Goal: Task Accomplishment & Management: Use online tool/utility

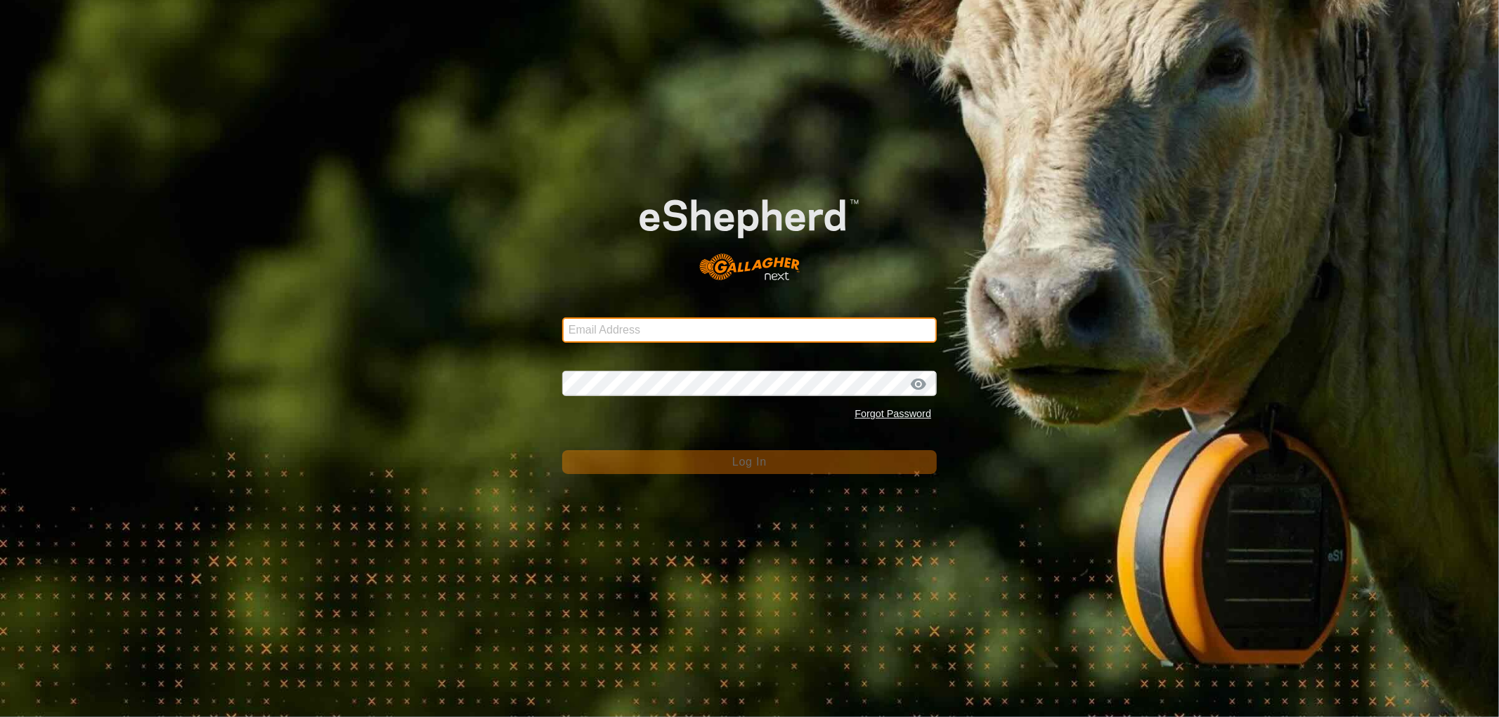
drag, startPoint x: 652, startPoint y: 329, endPoint x: 646, endPoint y: 342, distance: 13.8
click at [652, 329] on input "Email Address" at bounding box center [749, 330] width 375 height 25
type input "[EMAIL_ADDRESS][DOMAIN_NAME]"
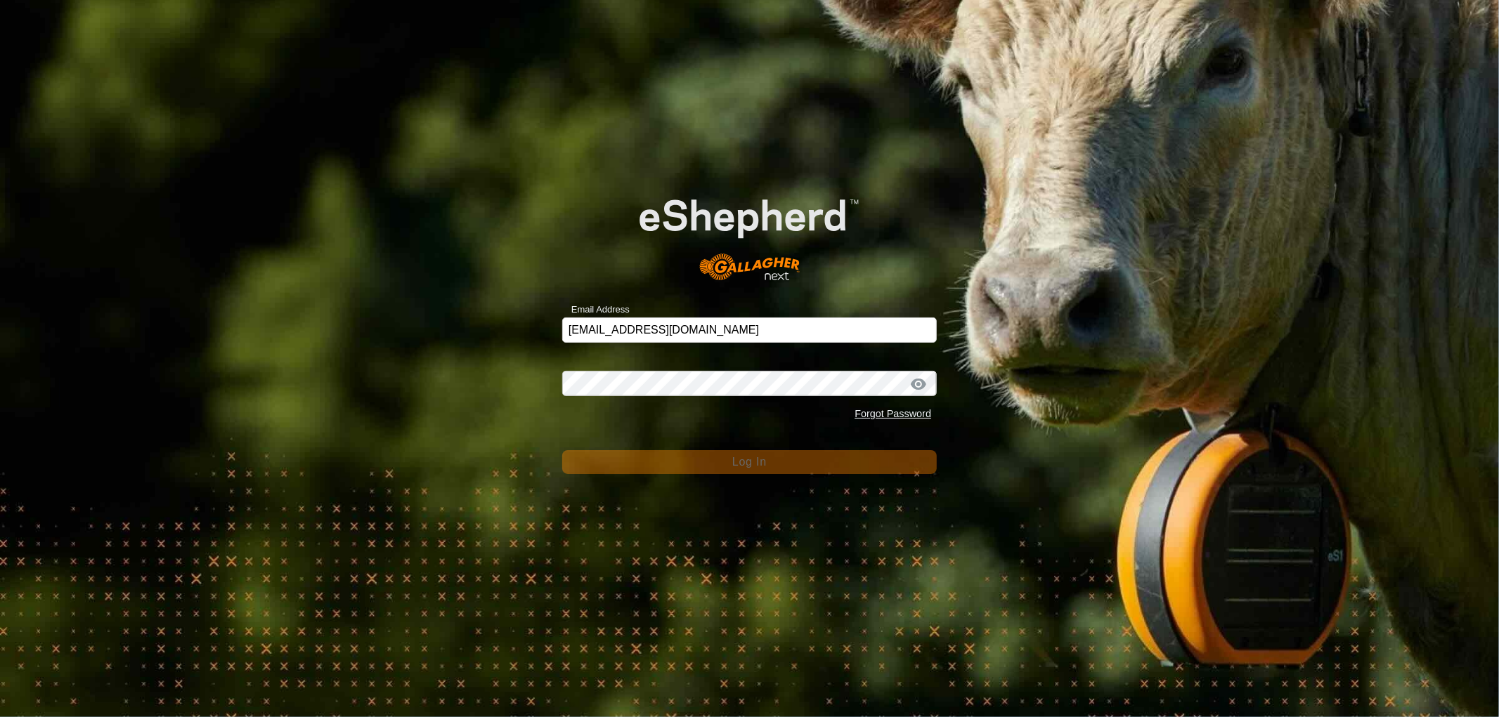
click at [595, 403] on div "Forgot Password" at bounding box center [749, 414] width 375 height 27
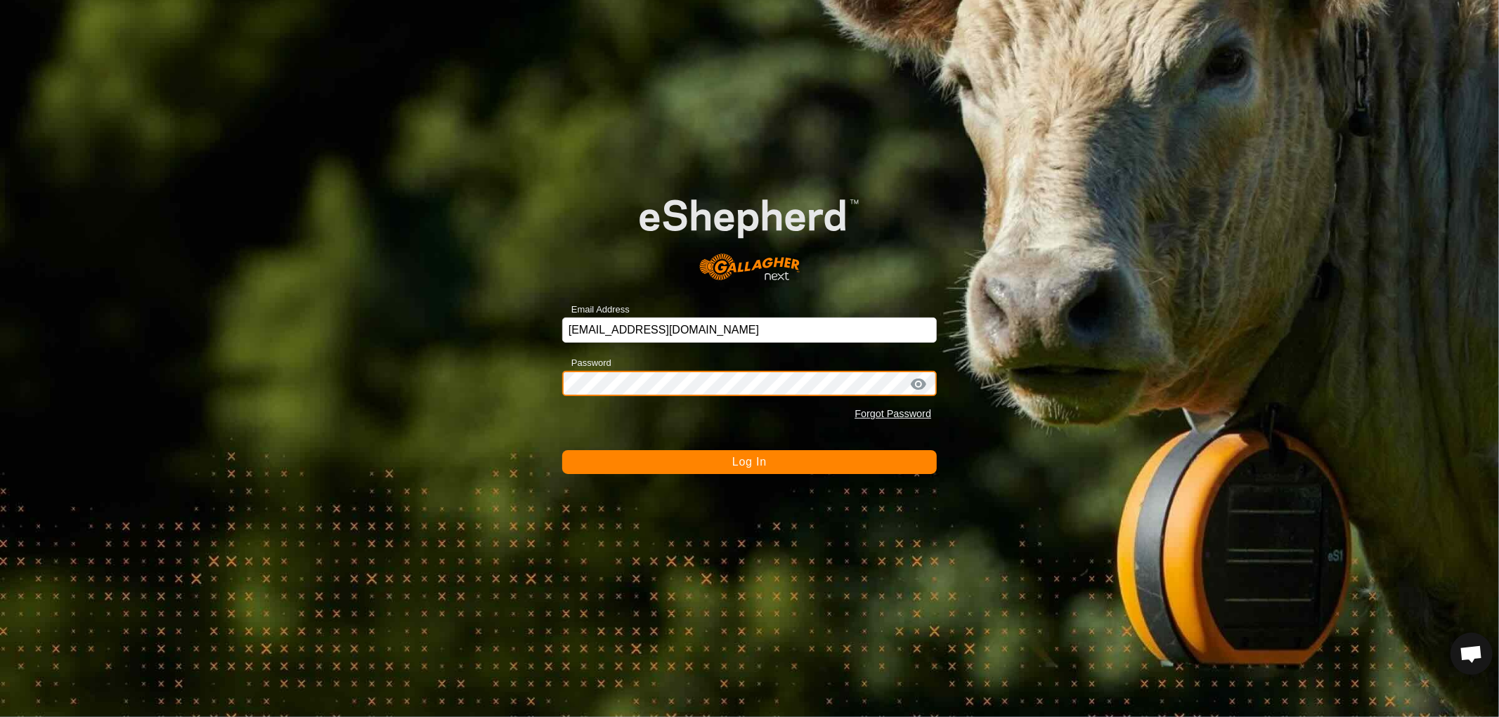
click at [562, 450] on button "Log In" at bounding box center [749, 462] width 375 height 24
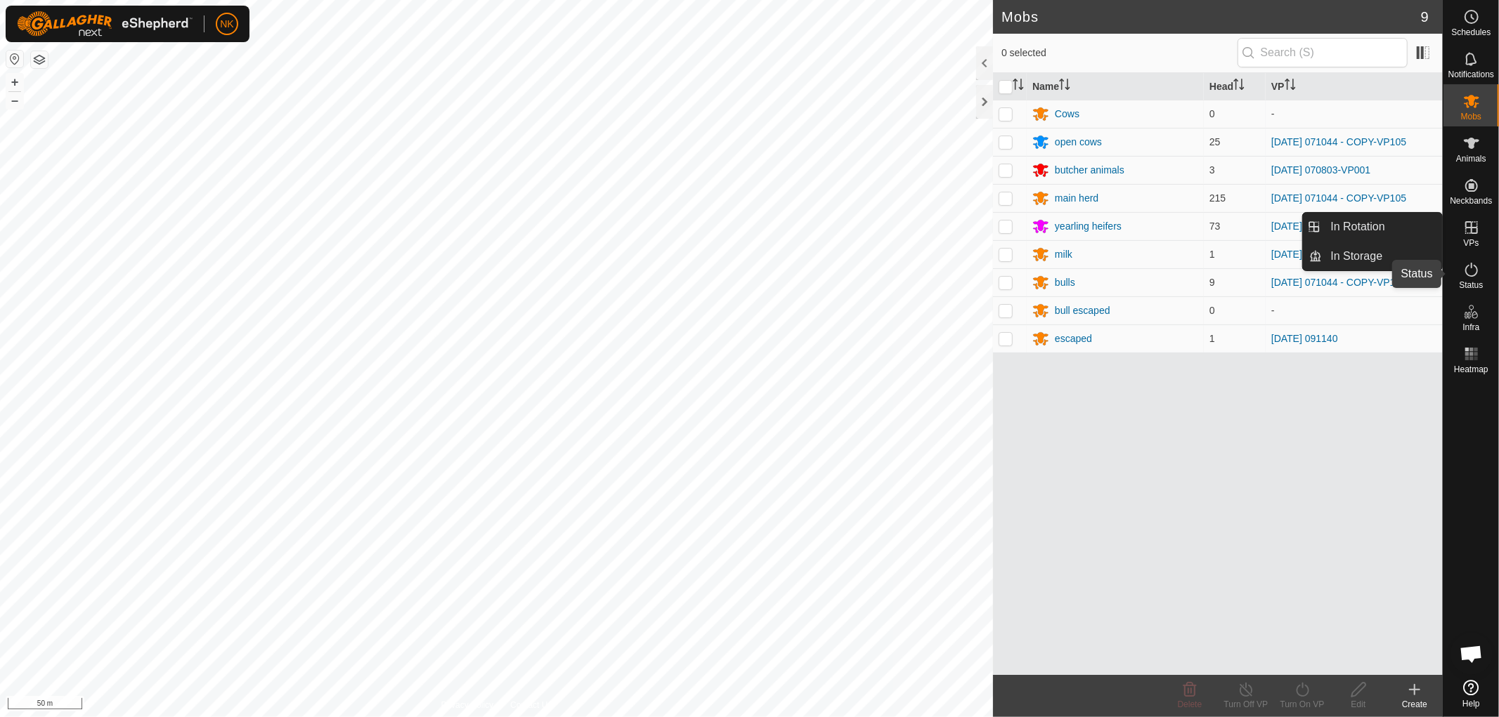
click at [1464, 279] on es-activation-svg-icon at bounding box center [1471, 270] width 25 height 22
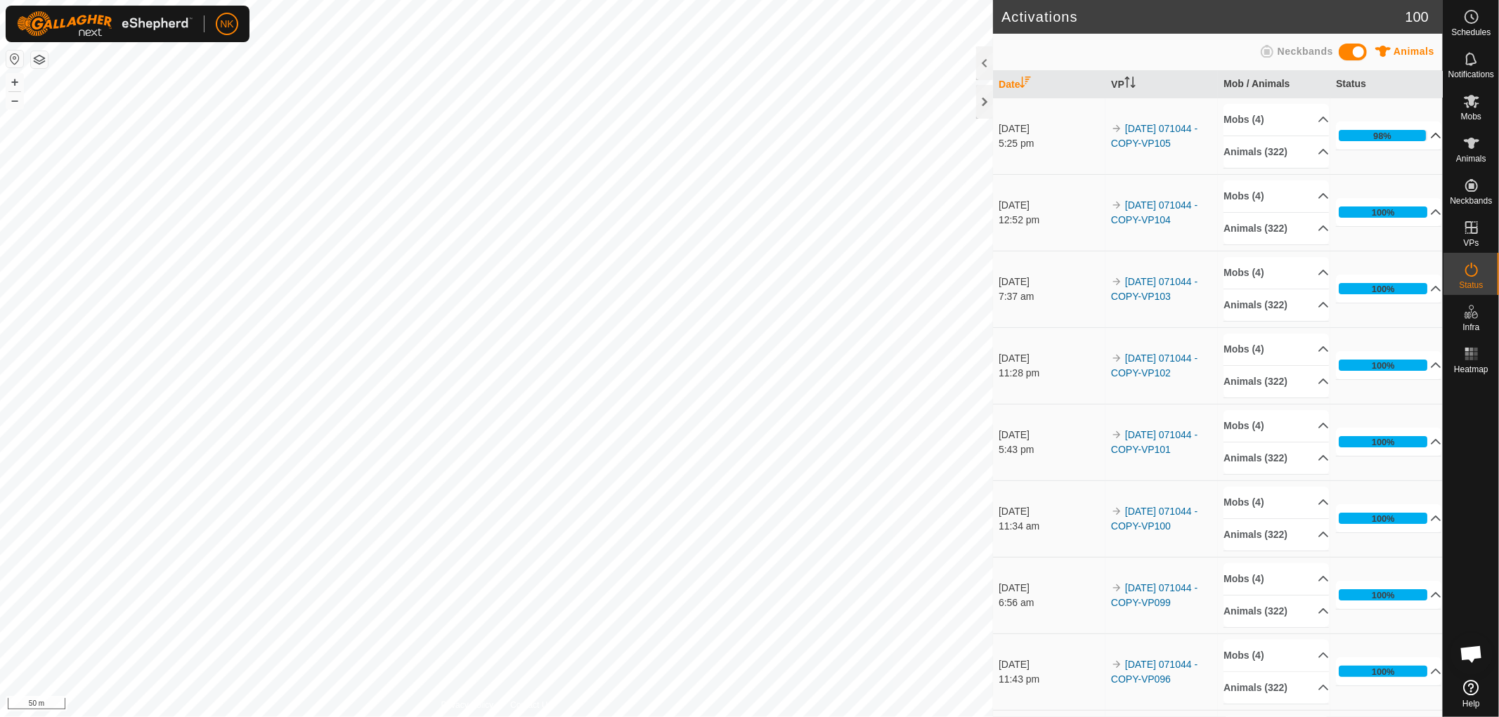
click at [1375, 132] on div "98%" at bounding box center [1382, 135] width 18 height 13
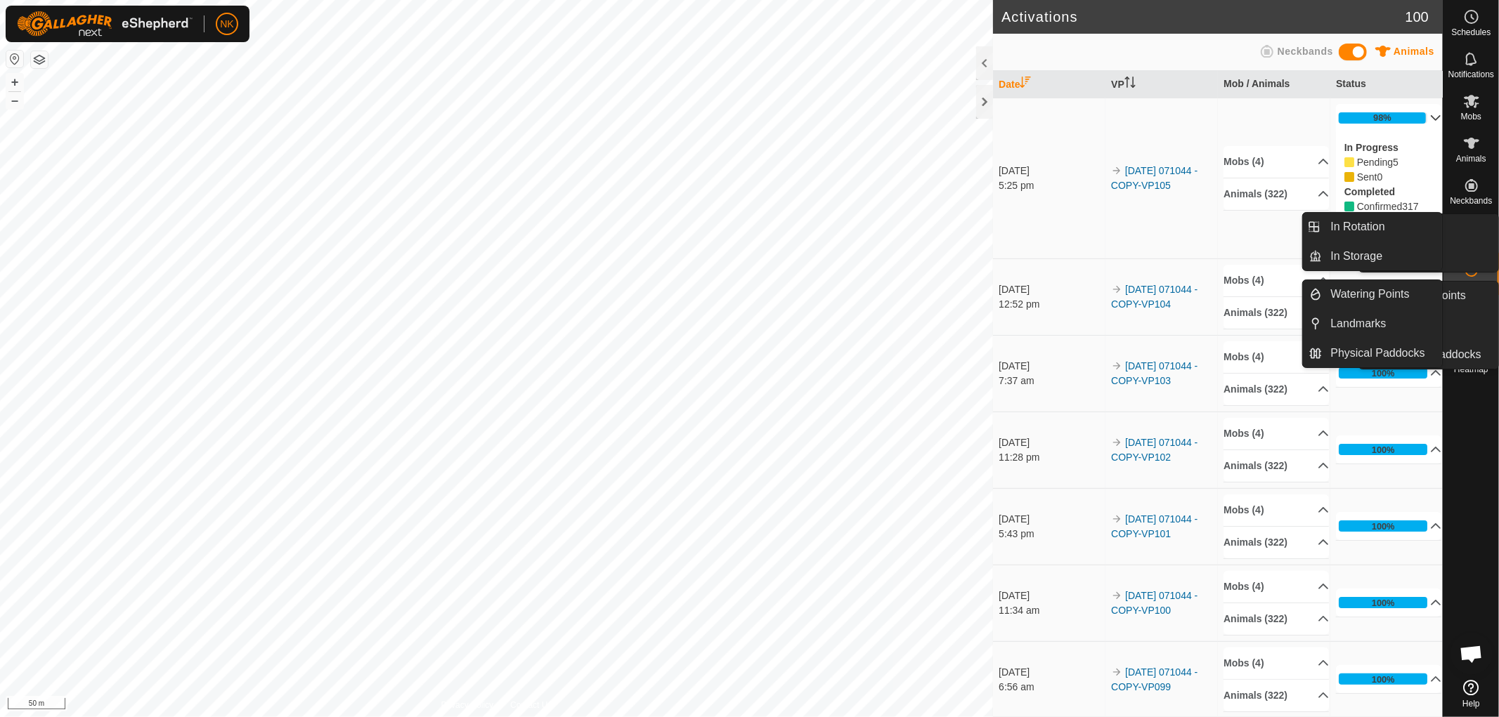
click at [1473, 240] on span "VPs" at bounding box center [1470, 243] width 15 height 8
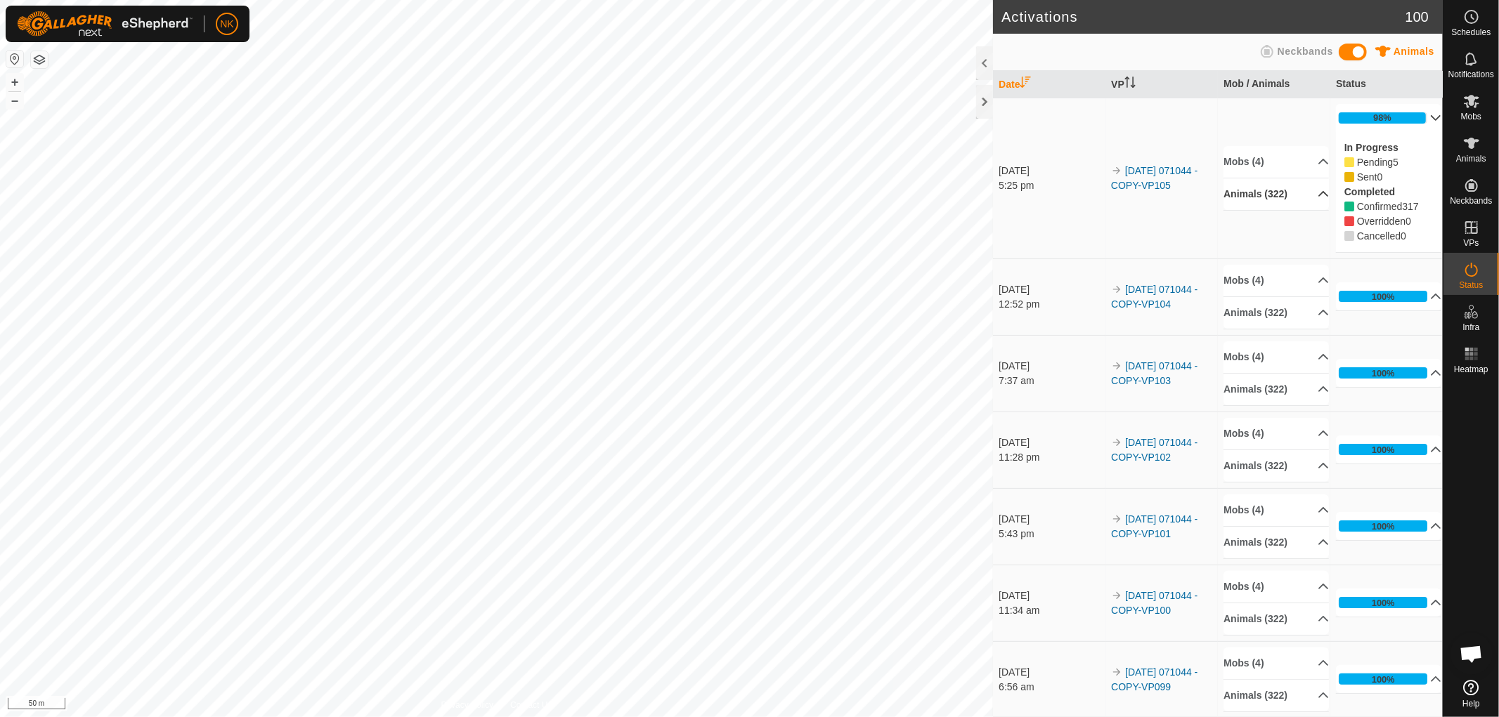
click at [1254, 192] on p-accordion-header "Animals (322)" at bounding box center [1275, 194] width 105 height 32
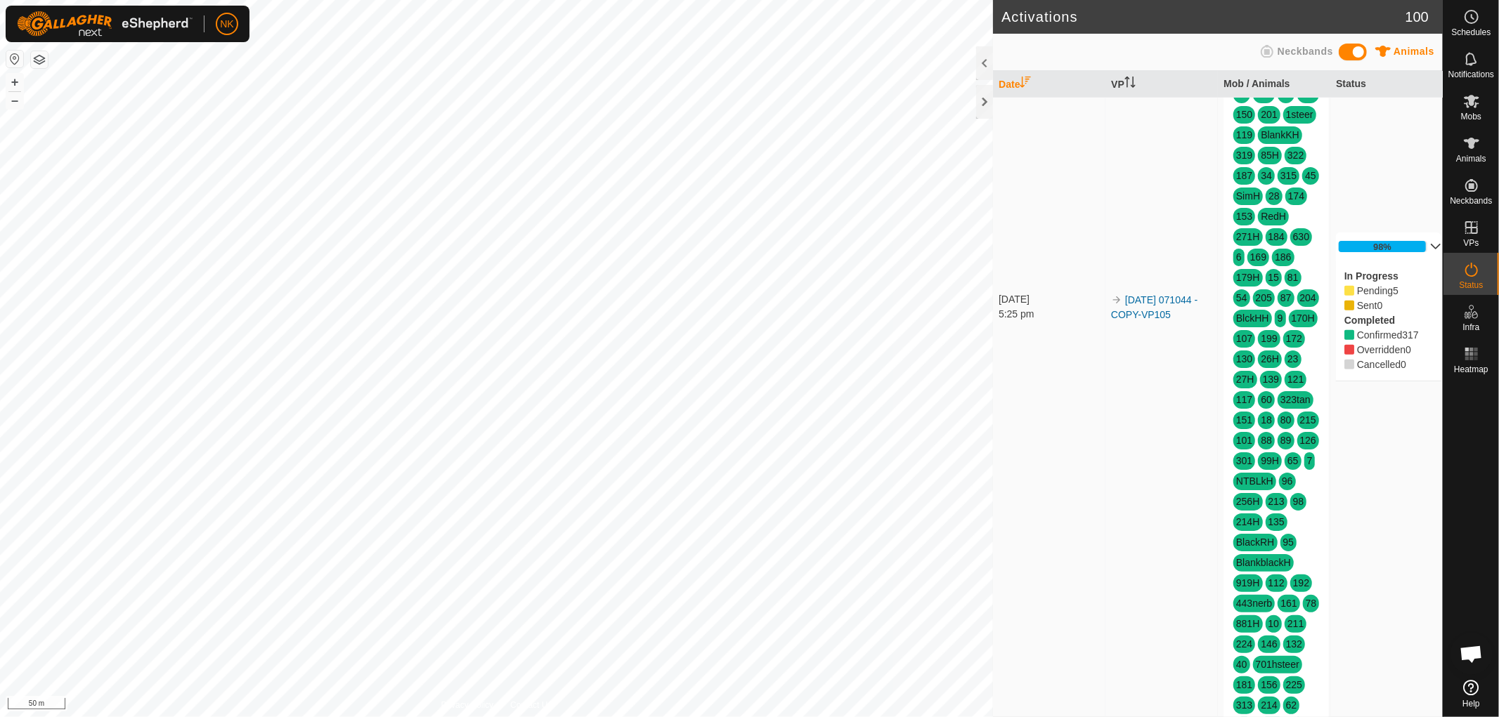
scroll to position [781, 0]
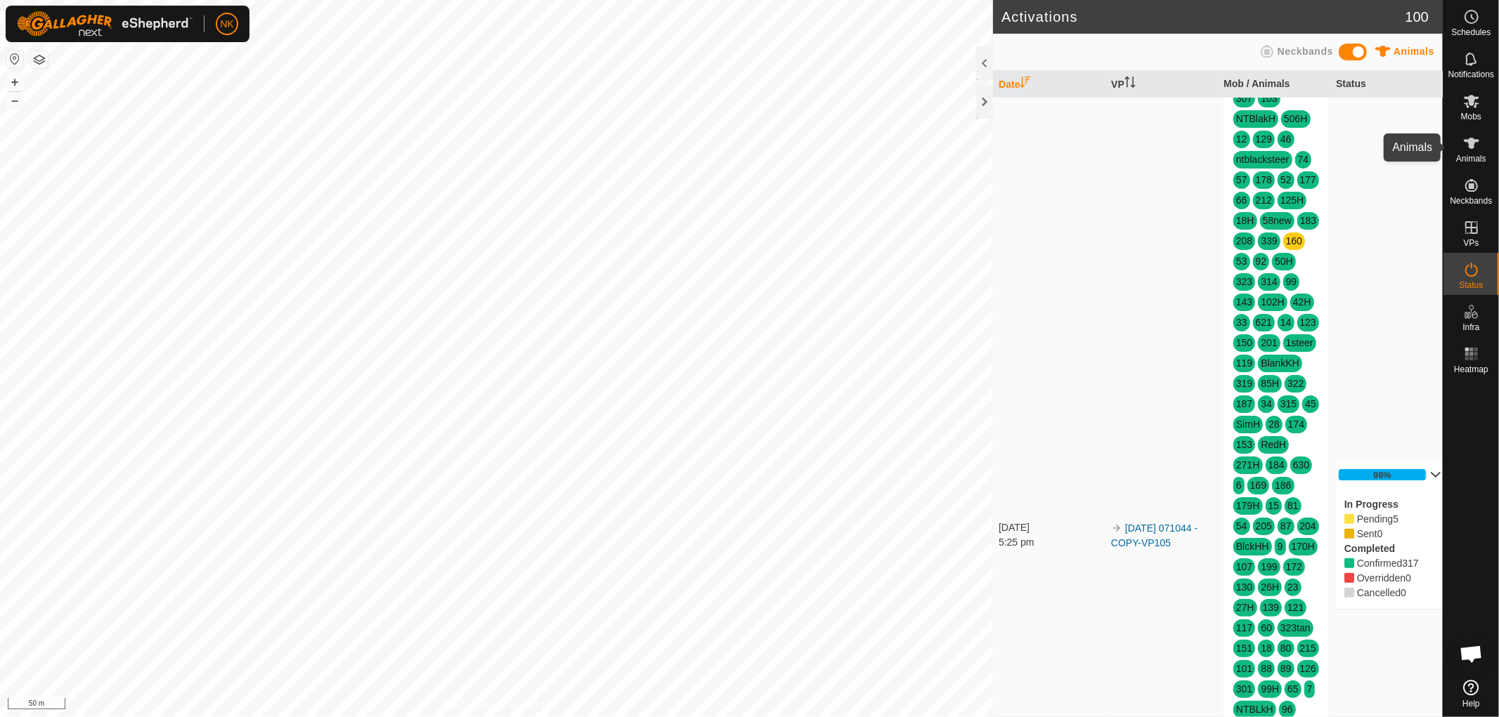
click at [1470, 155] on span "Animals" at bounding box center [1471, 159] width 30 height 8
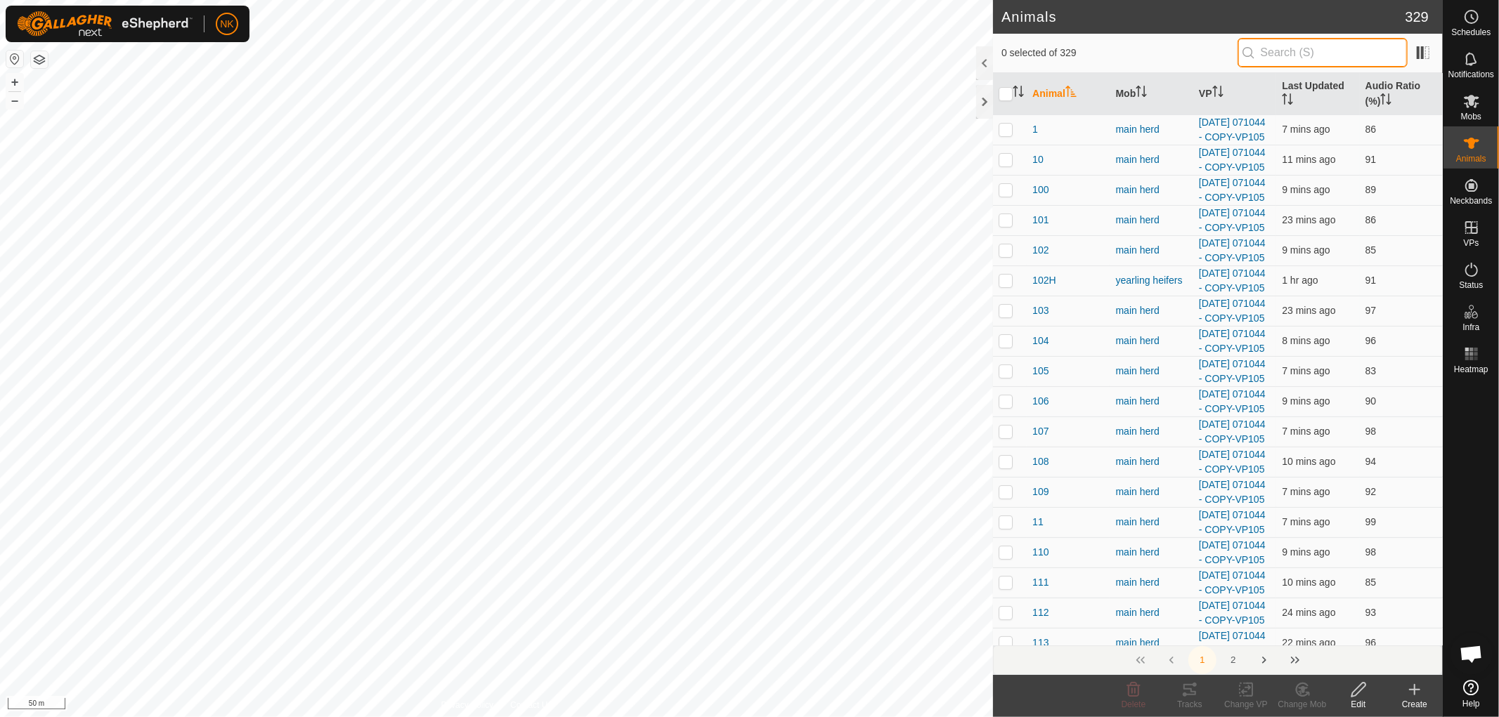
click at [1280, 46] on input "text" at bounding box center [1322, 53] width 170 height 30
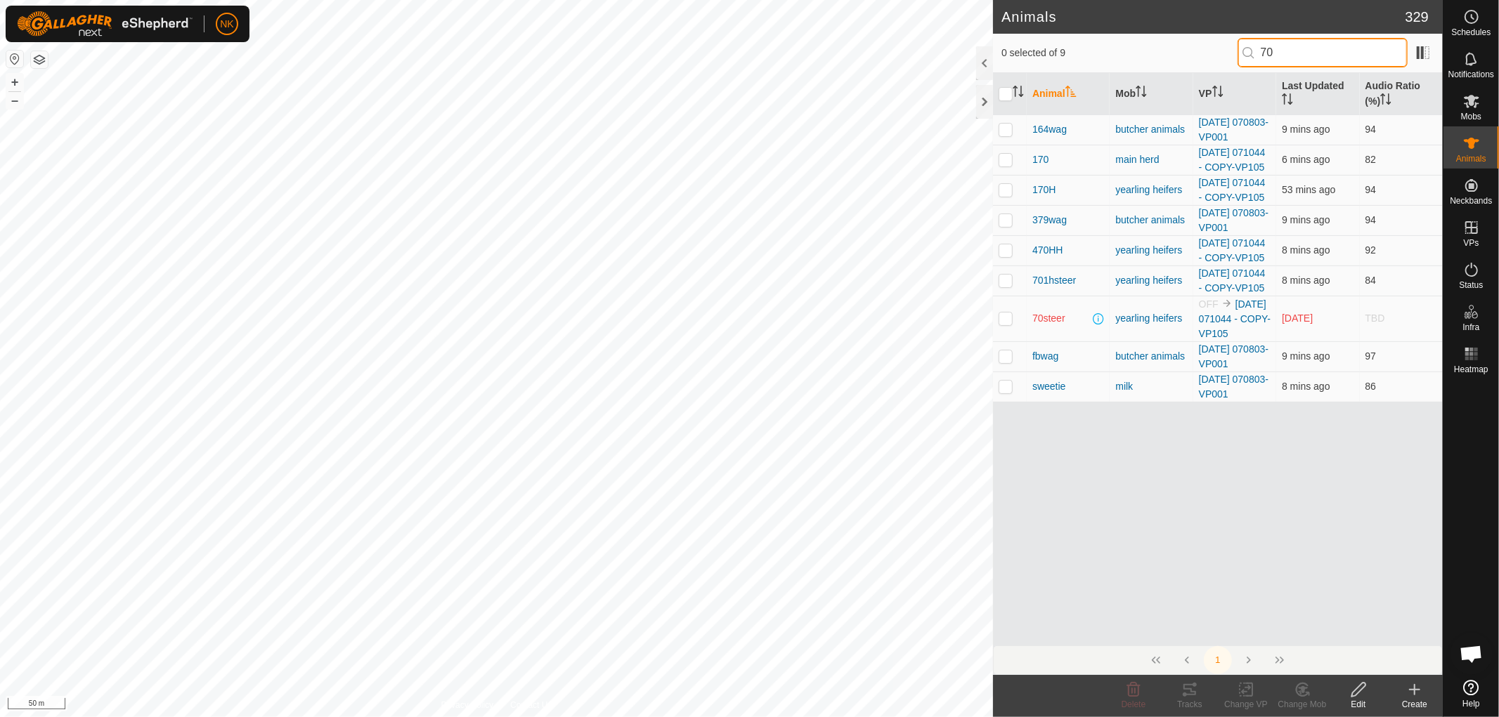
type input "70"
click at [1003, 324] on p-checkbox at bounding box center [1006, 318] width 14 height 11
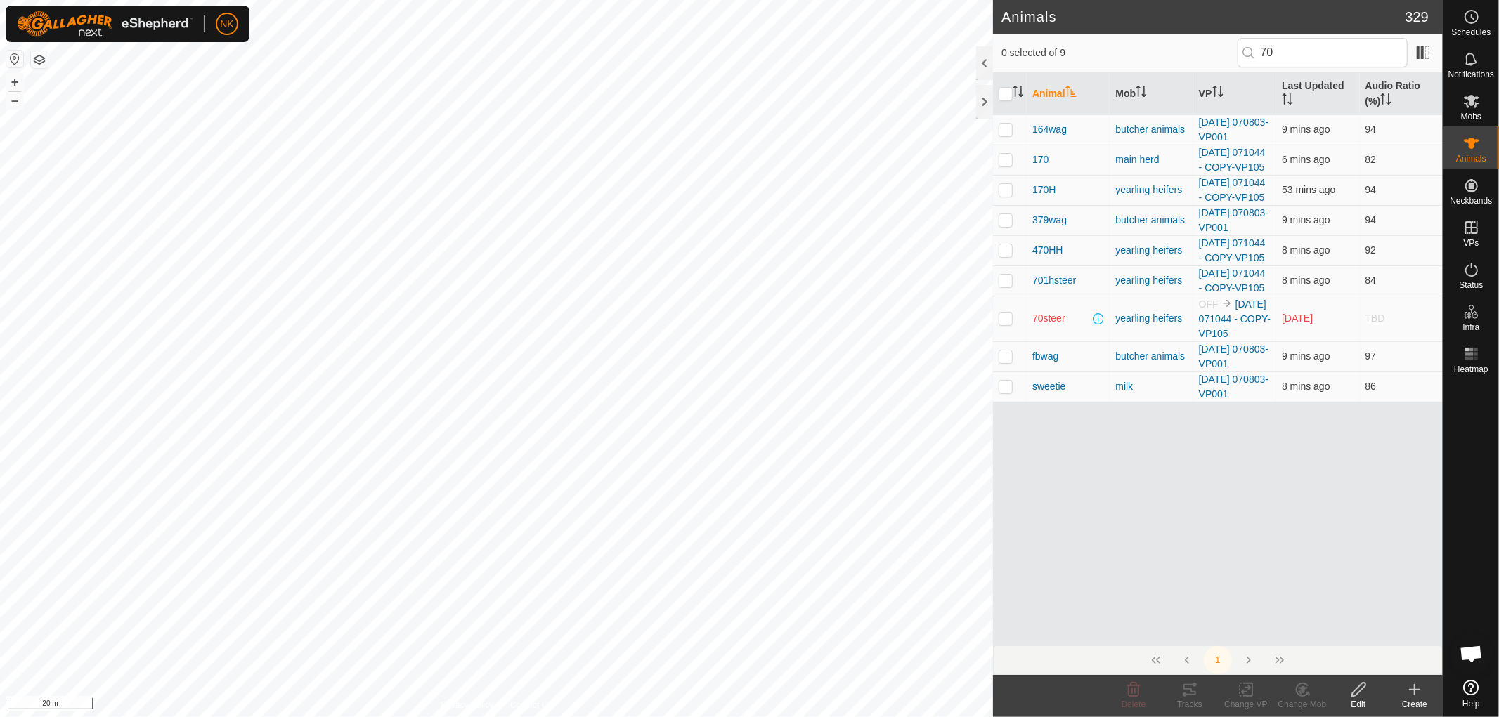
click at [1003, 324] on p-checkbox at bounding box center [1006, 318] width 14 height 11
click at [1001, 324] on p-checkbox at bounding box center [1006, 318] width 14 height 11
click at [1188, 685] on icon at bounding box center [1189, 689] width 13 height 11
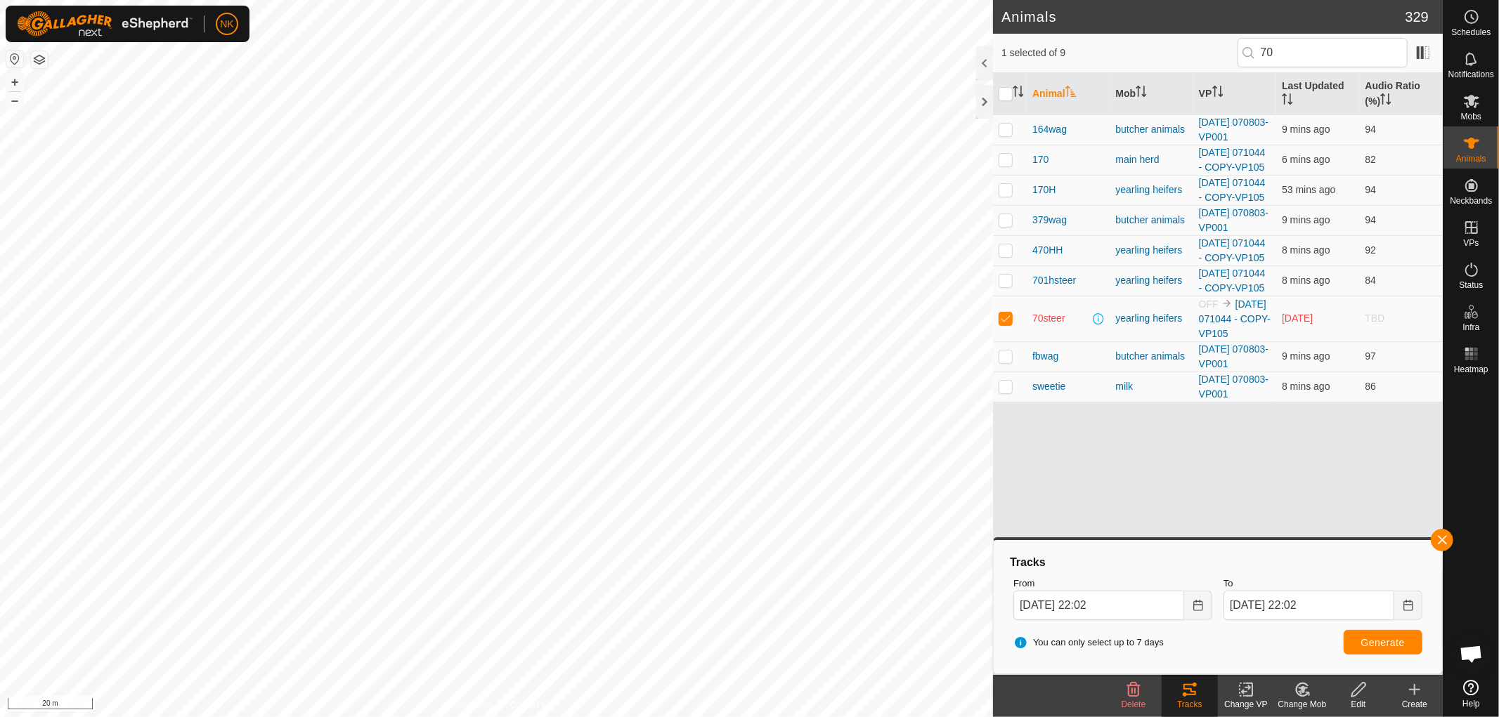
click at [1003, 324] on p-checkbox at bounding box center [1006, 318] width 14 height 11
checkbox input "false"
click at [1470, 110] on es-mob-svg-icon at bounding box center [1471, 101] width 25 height 22
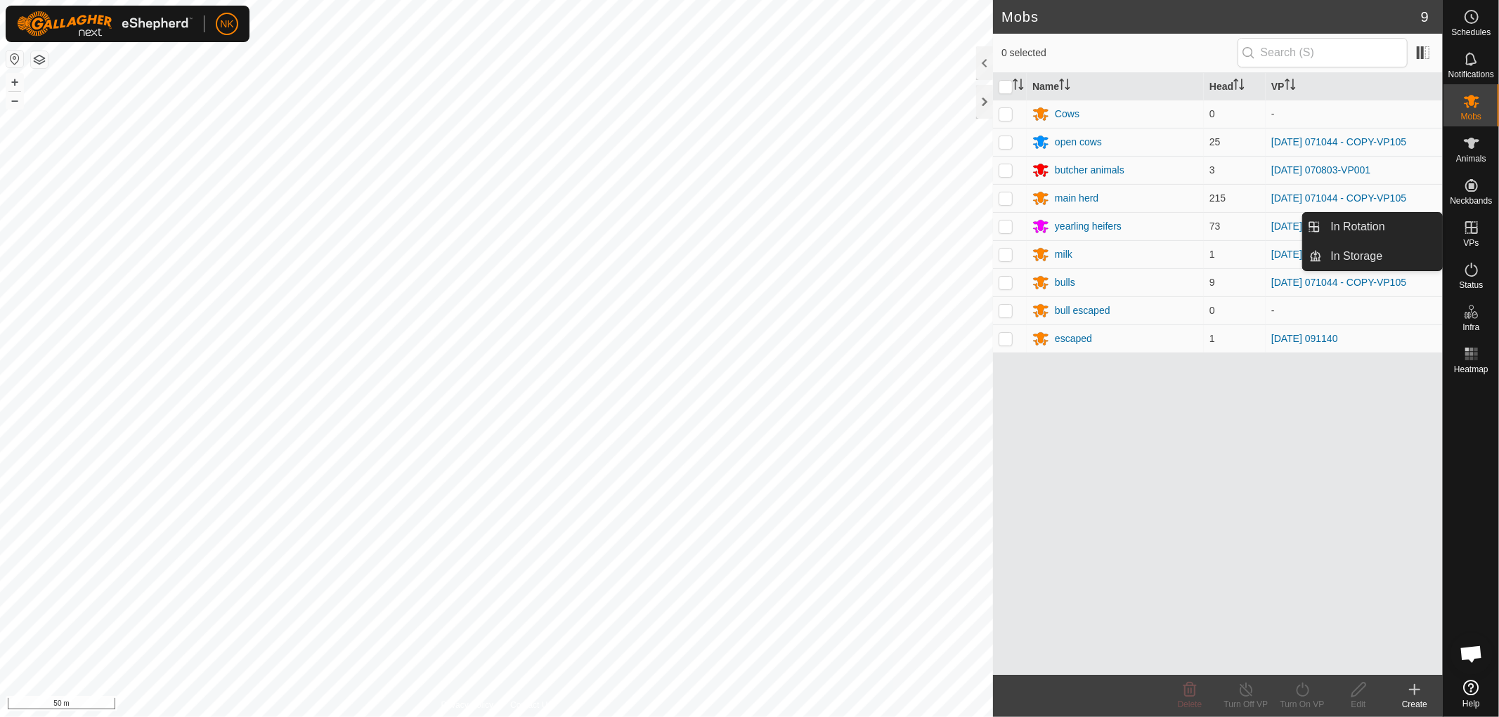
click at [1473, 243] on span "VPs" at bounding box center [1470, 243] width 15 height 8
click at [1351, 228] on link "In Rotation" at bounding box center [1383, 227] width 120 height 28
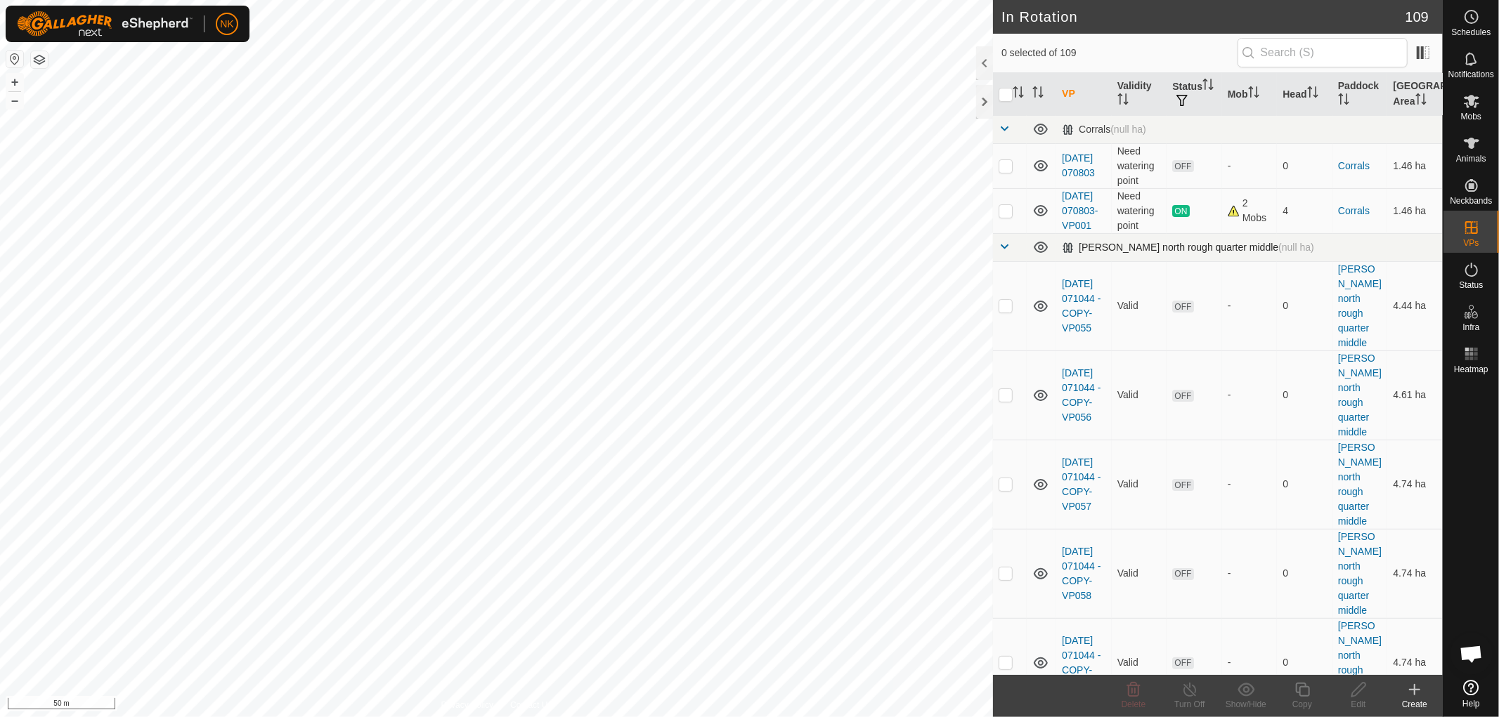
click at [1000, 252] on span at bounding box center [1004, 246] width 11 height 11
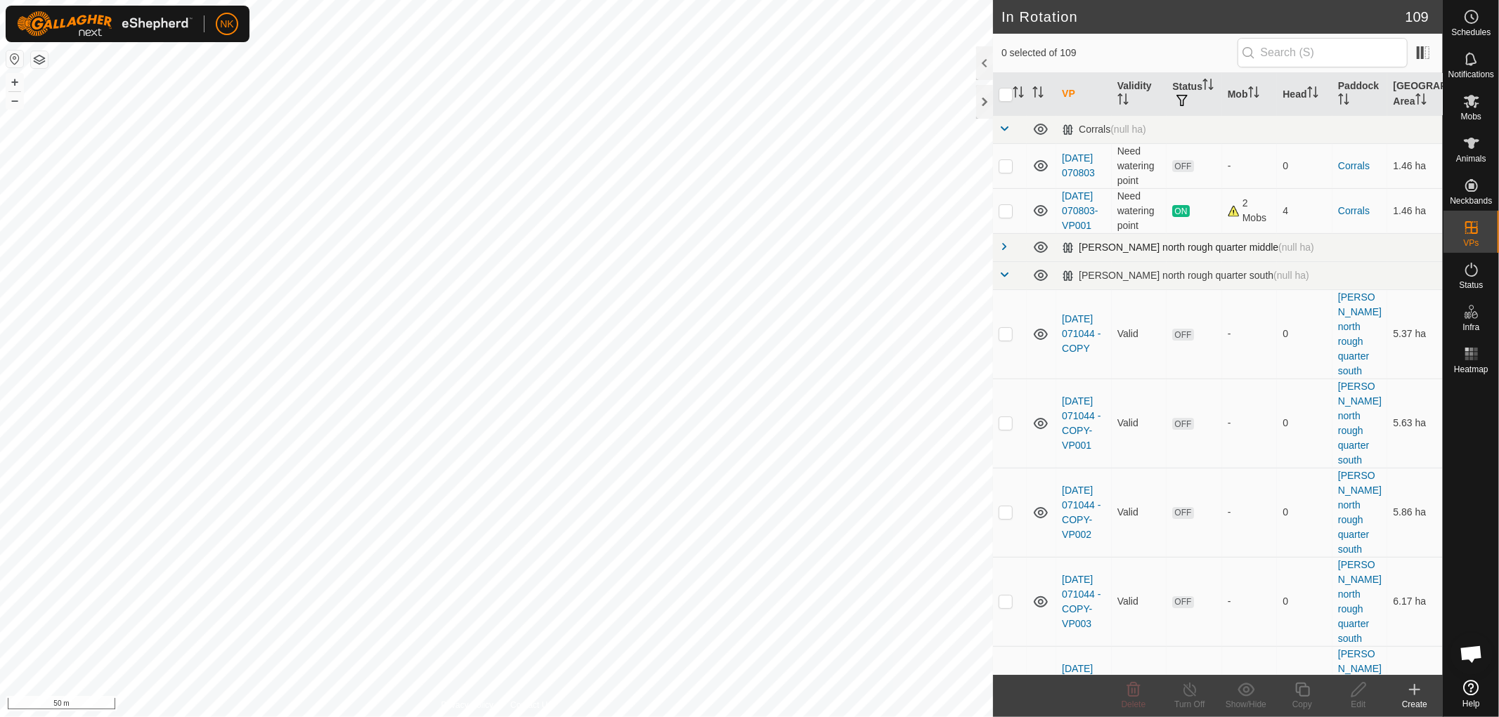
click at [1006, 252] on span at bounding box center [1004, 246] width 11 height 11
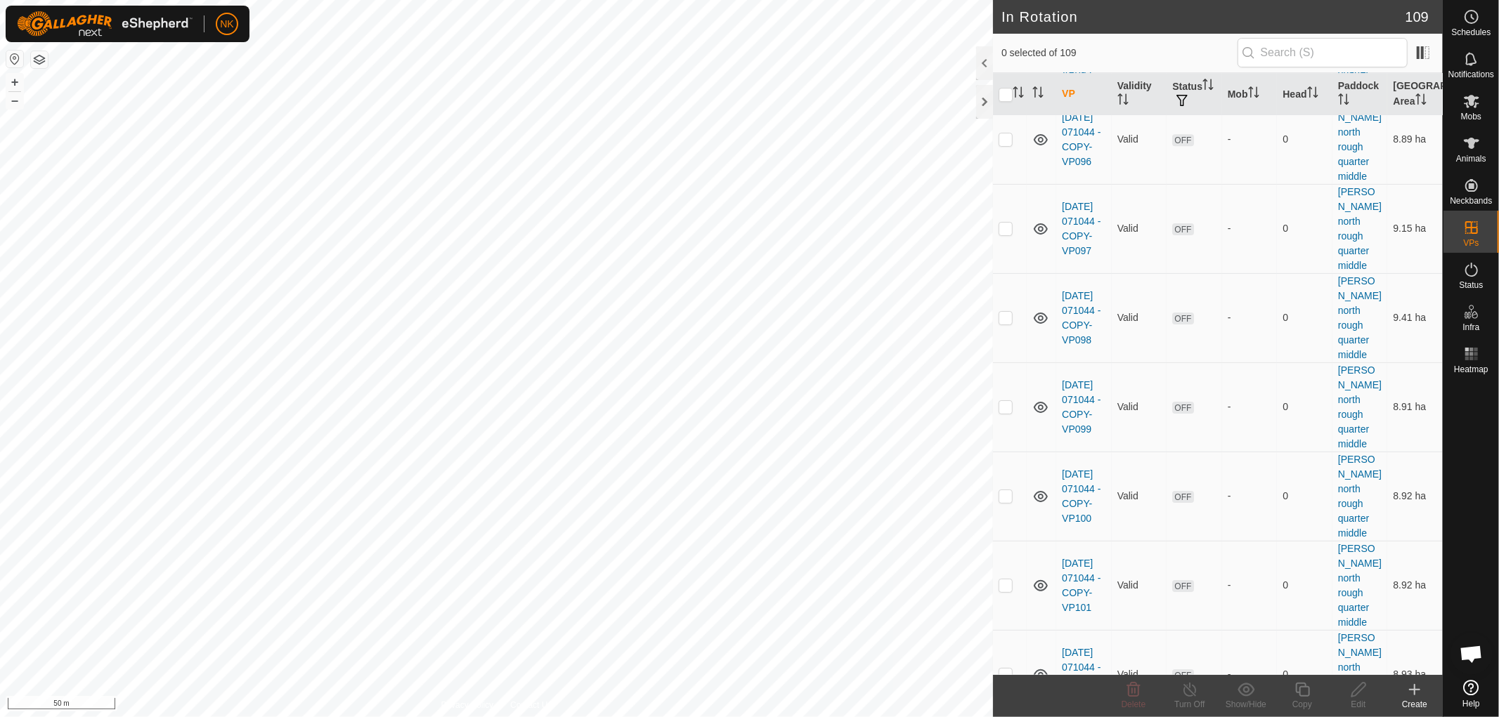
scroll to position [3592, 0]
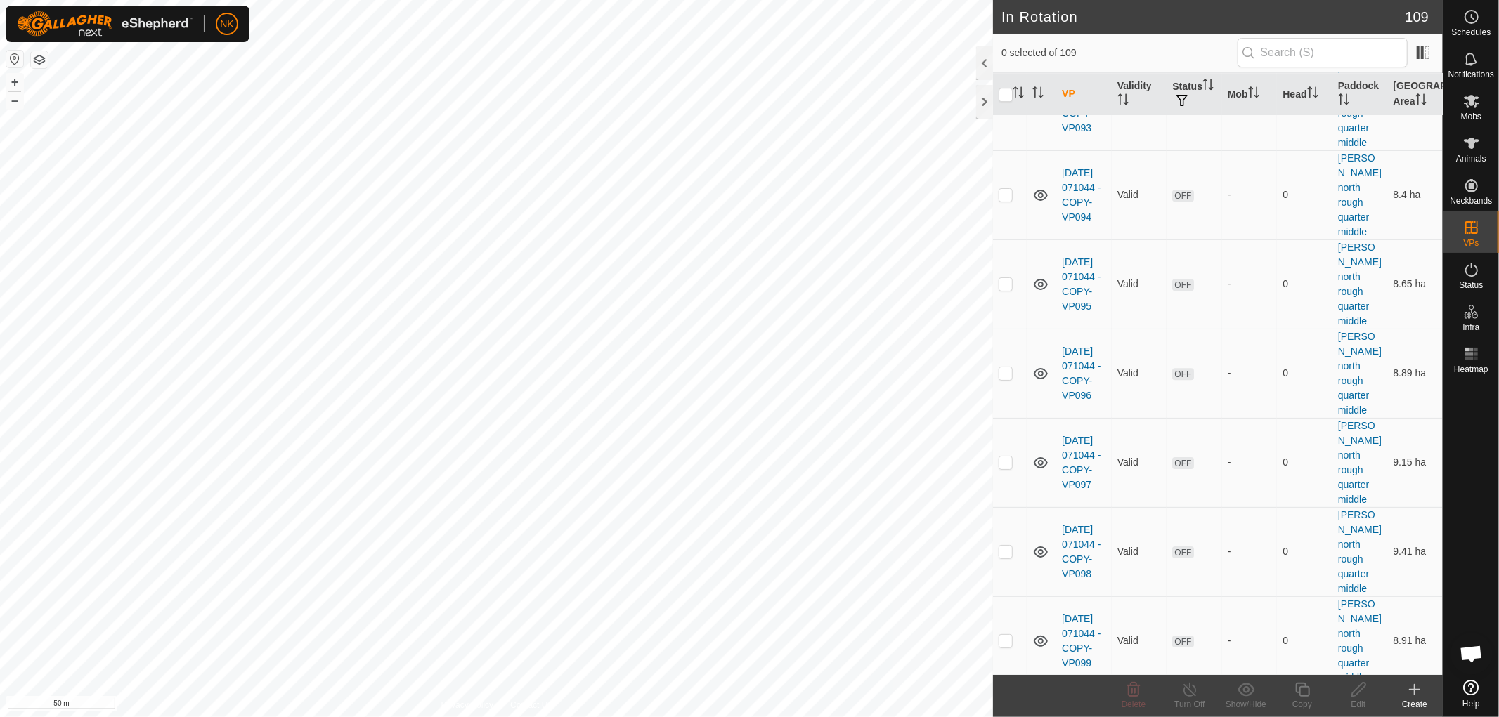
checkbox input "true"
click at [1298, 697] on icon at bounding box center [1303, 690] width 18 height 17
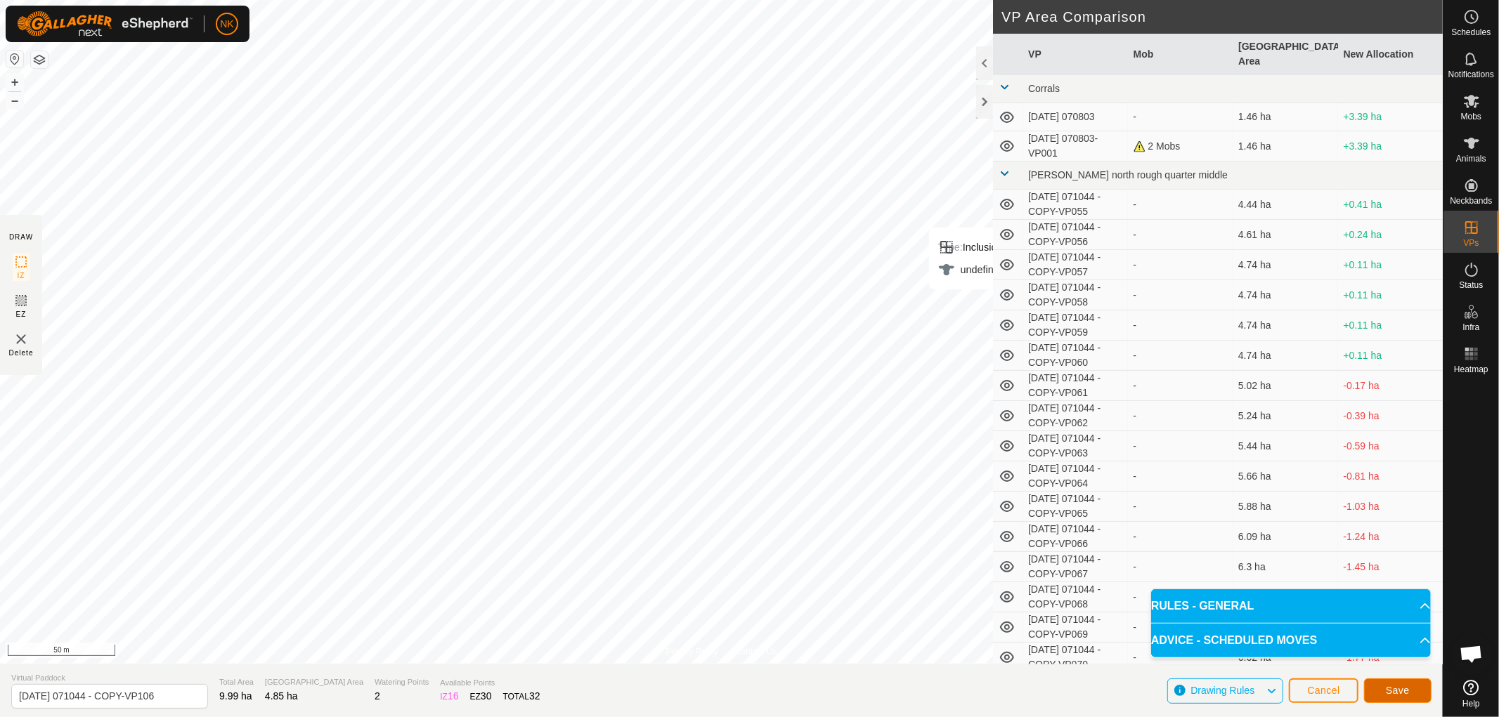
click at [1390, 689] on span "Save" at bounding box center [1398, 690] width 24 height 11
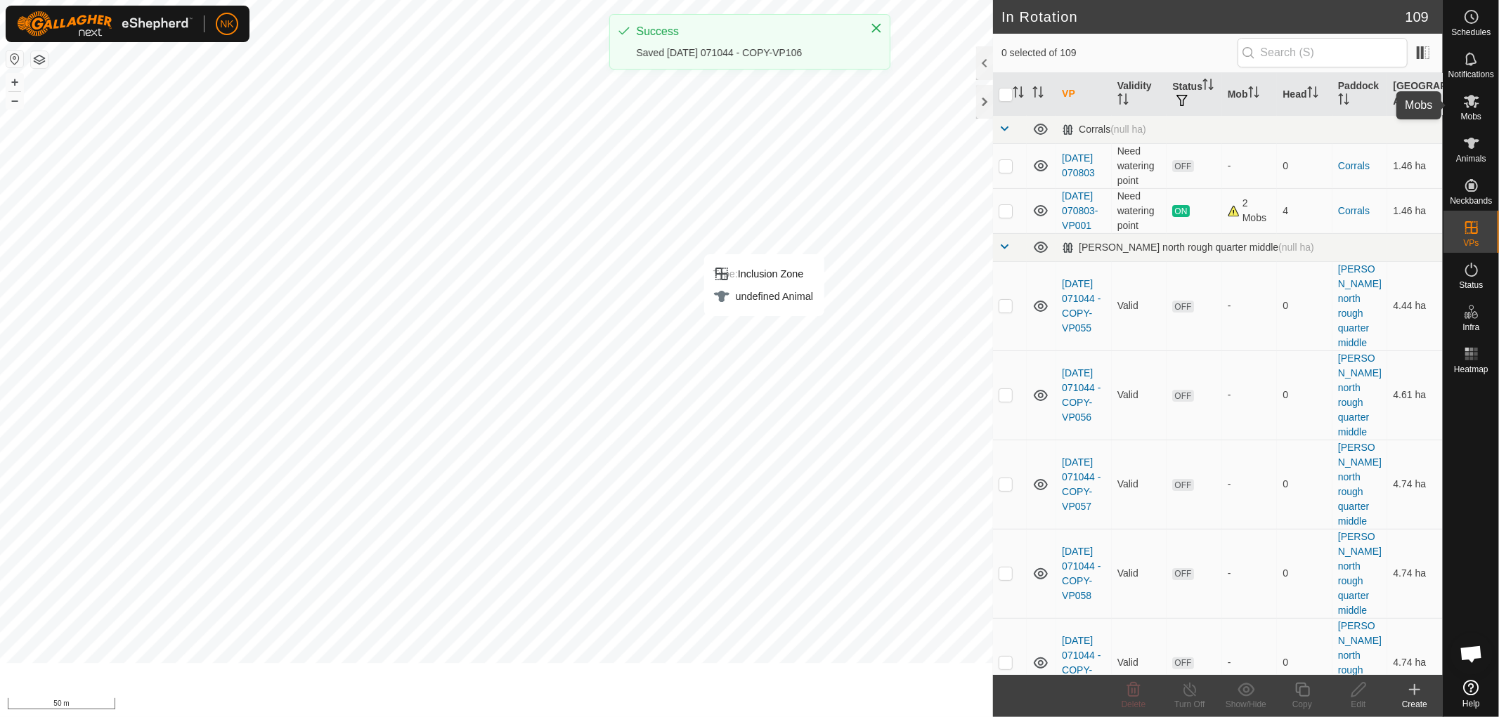
click at [1467, 113] on span "Mobs" at bounding box center [1471, 116] width 20 height 8
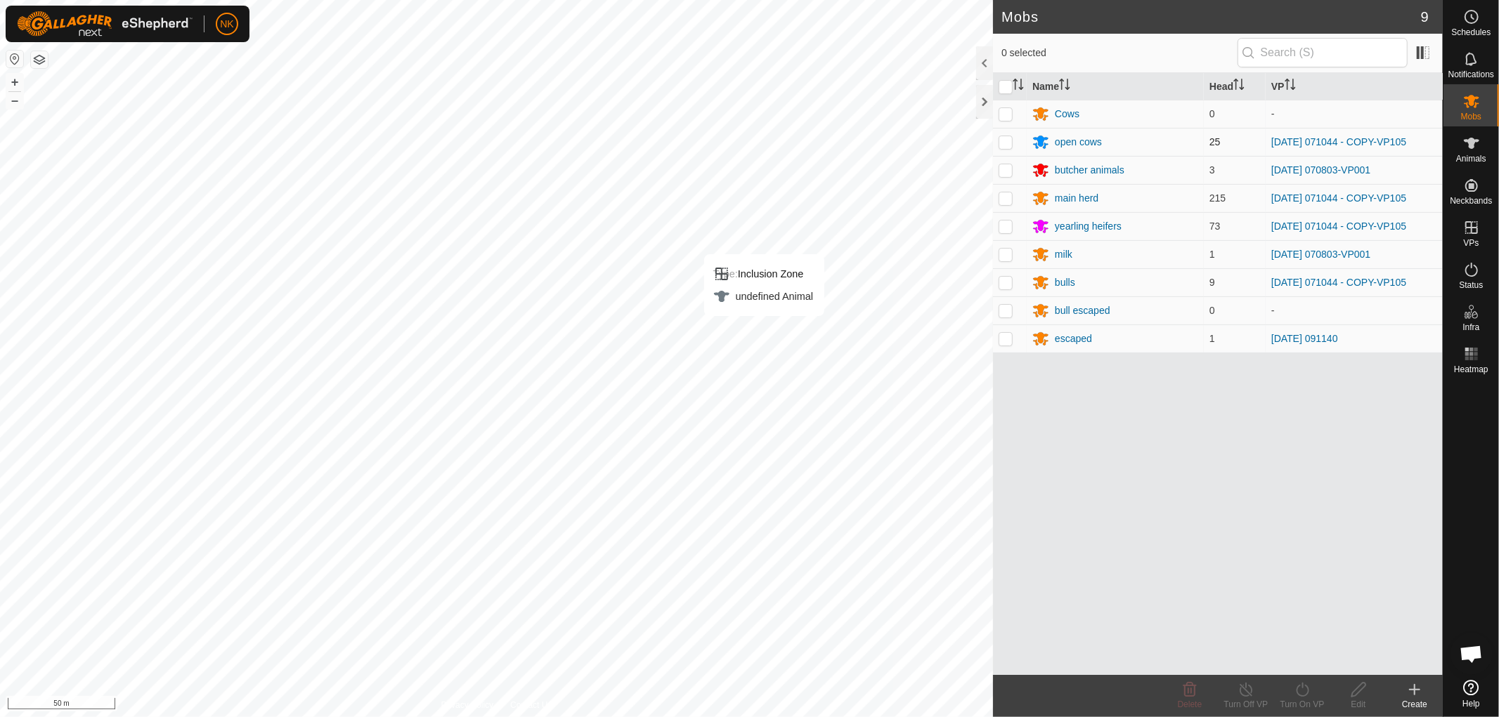
click at [1006, 144] on p-checkbox at bounding box center [1006, 141] width 14 height 11
checkbox input "true"
click at [1001, 198] on p-checkbox at bounding box center [1006, 198] width 14 height 11
checkbox input "true"
click at [1016, 226] on td at bounding box center [1010, 226] width 34 height 28
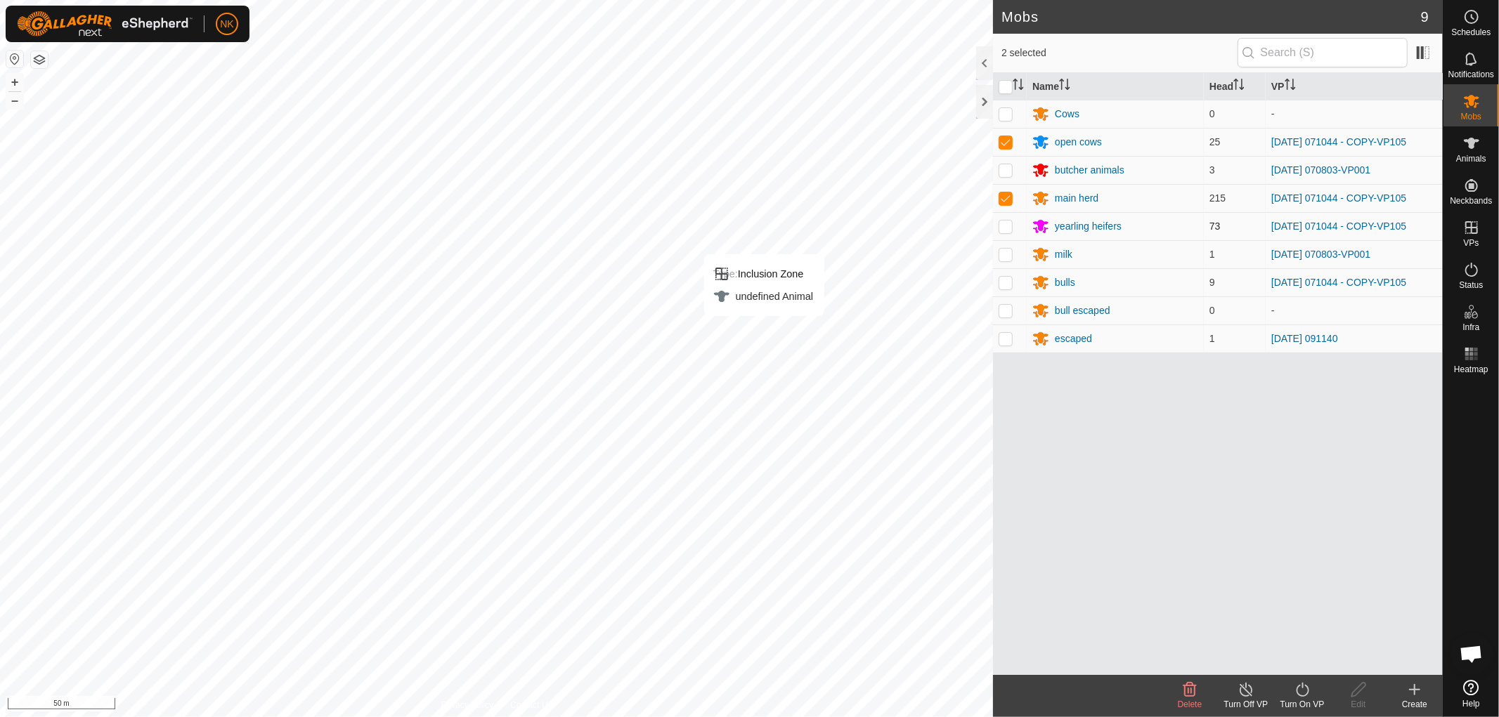
checkbox input "true"
click at [1012, 287] on p-checkbox at bounding box center [1006, 282] width 14 height 11
checkbox input "true"
click at [1304, 686] on icon at bounding box center [1303, 690] width 18 height 17
click at [1313, 655] on link "Now" at bounding box center [1344, 659] width 139 height 28
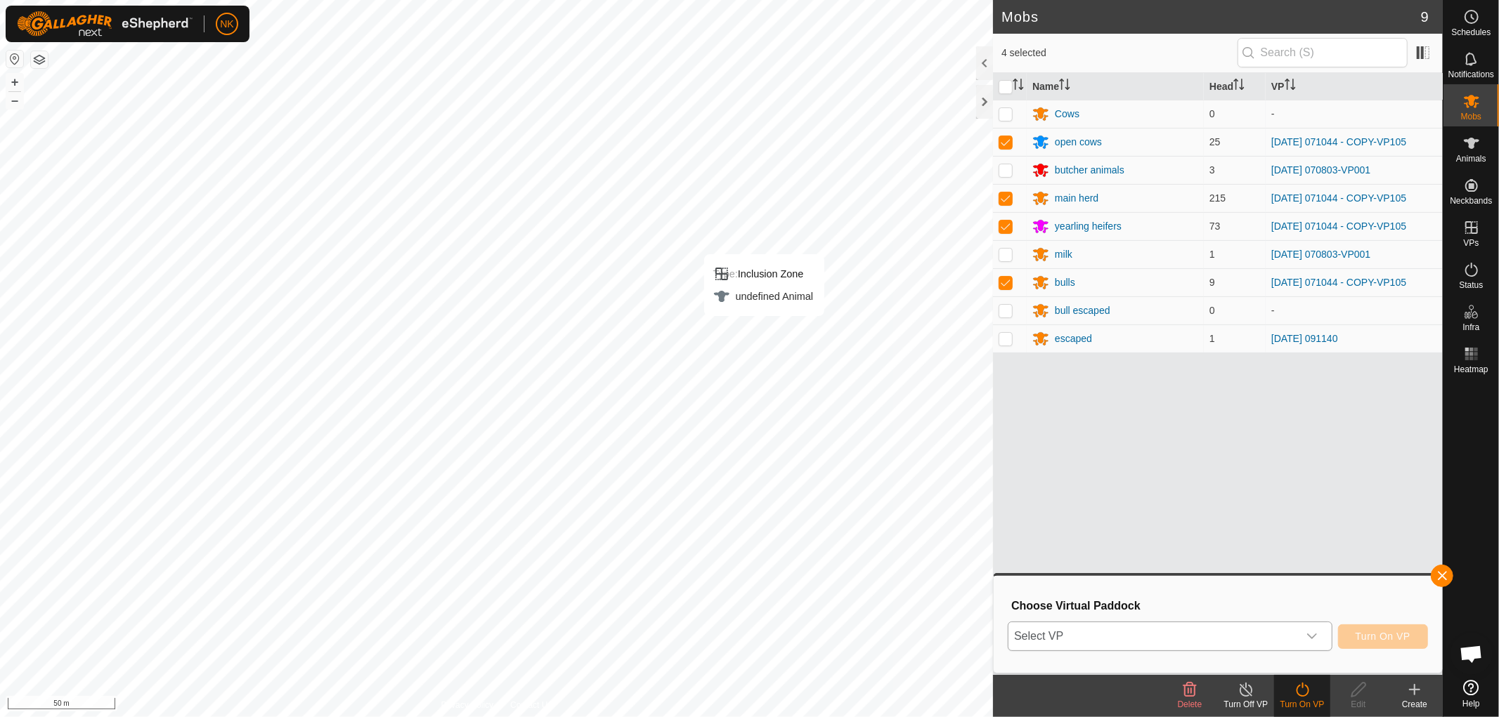
click at [1283, 641] on span "Select VP" at bounding box center [1153, 637] width 290 height 28
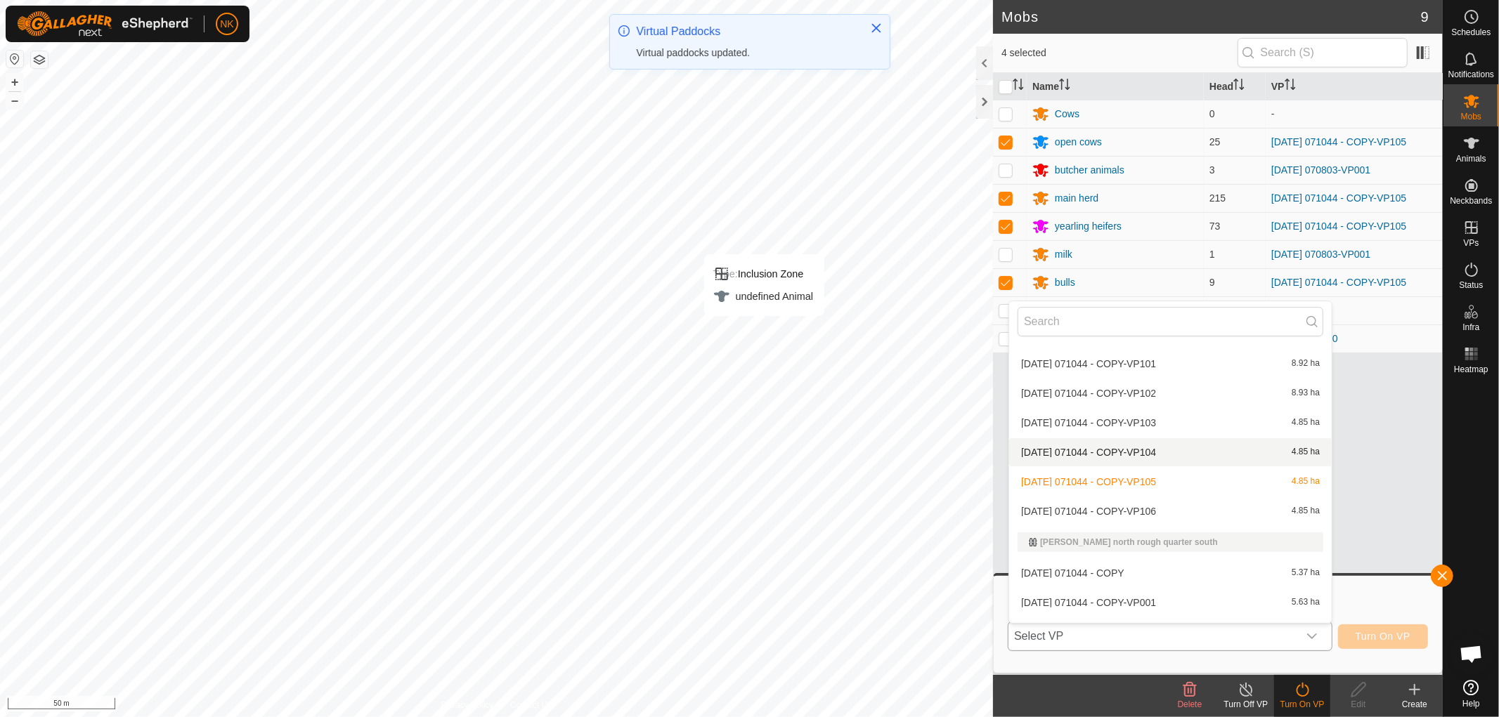
scroll to position [1499, 0]
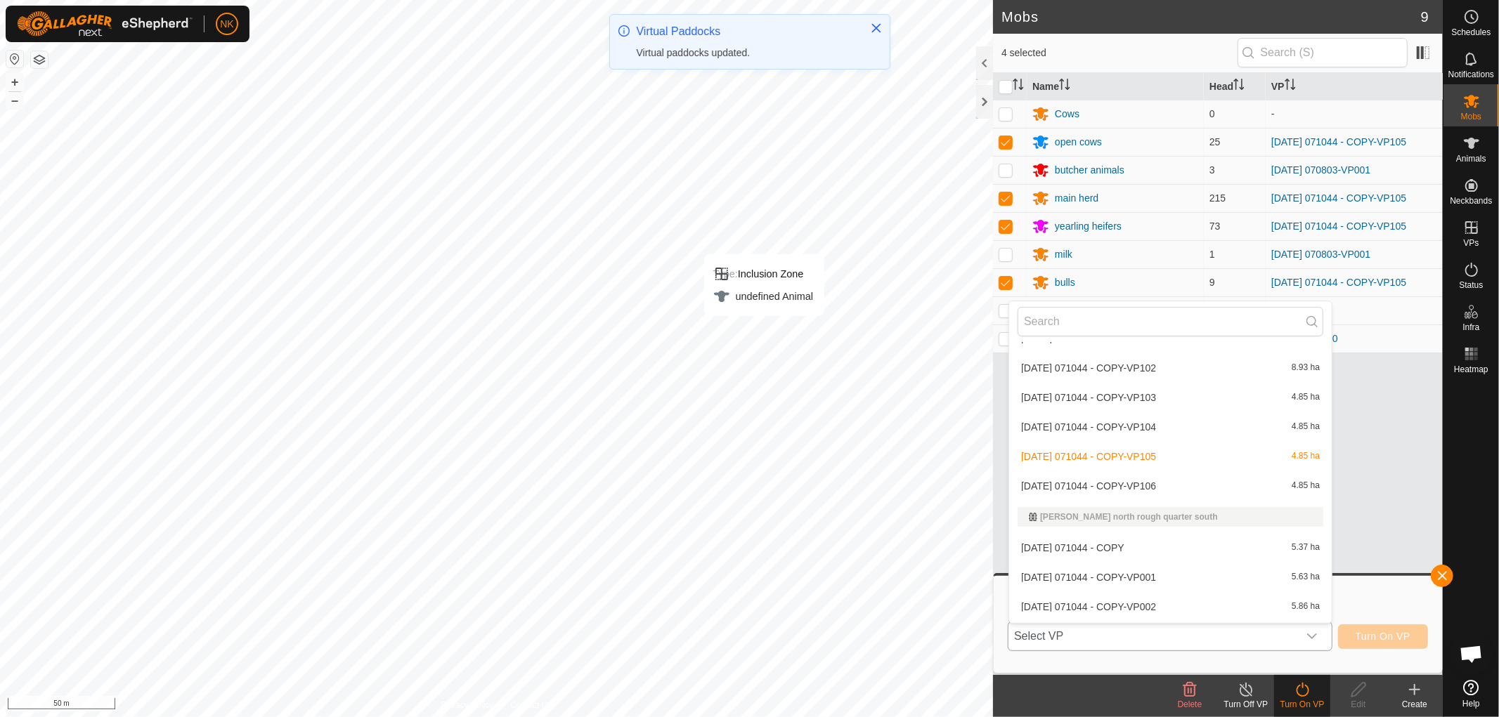
click at [1156, 476] on li "[DATE] 071044 - COPY-VP106 4.85 ha" at bounding box center [1170, 486] width 323 height 28
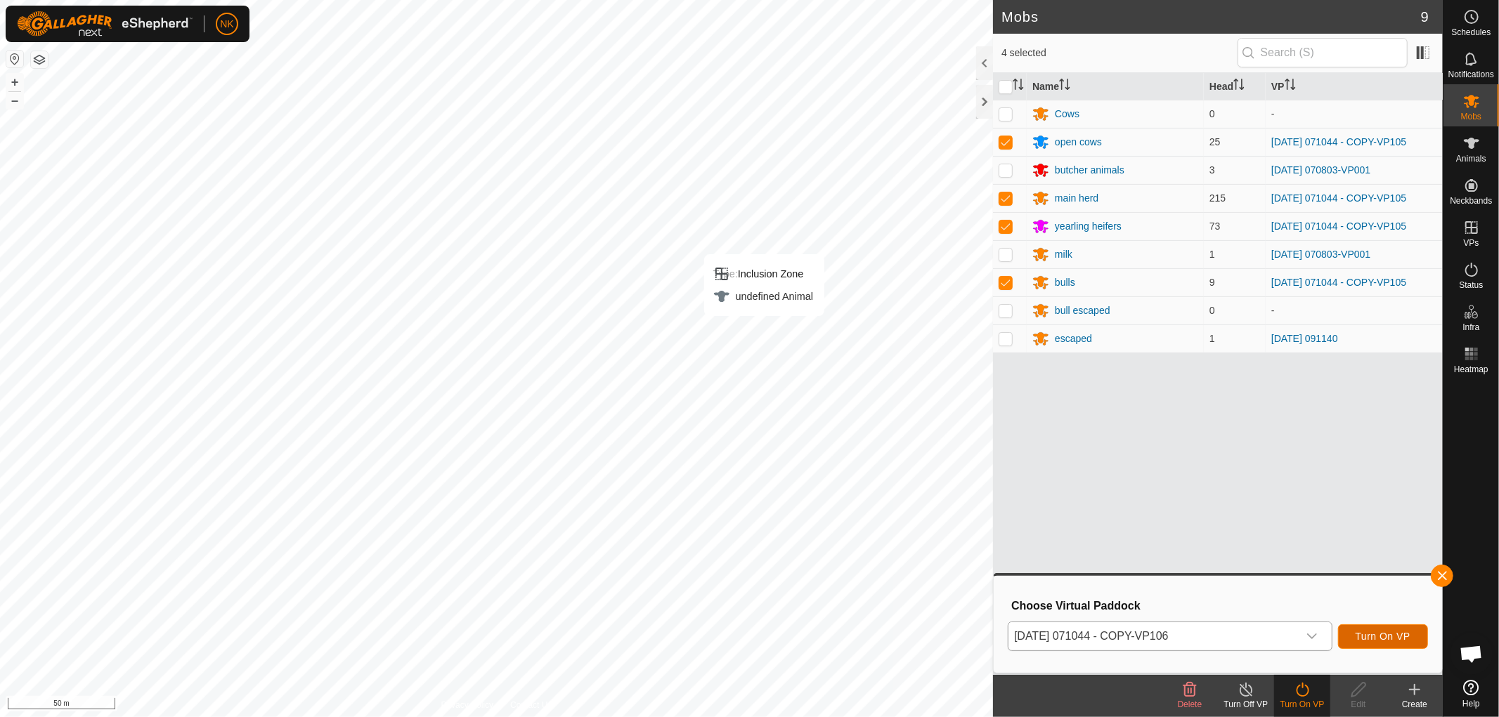
click at [1384, 626] on button "Turn On VP" at bounding box center [1383, 637] width 90 height 25
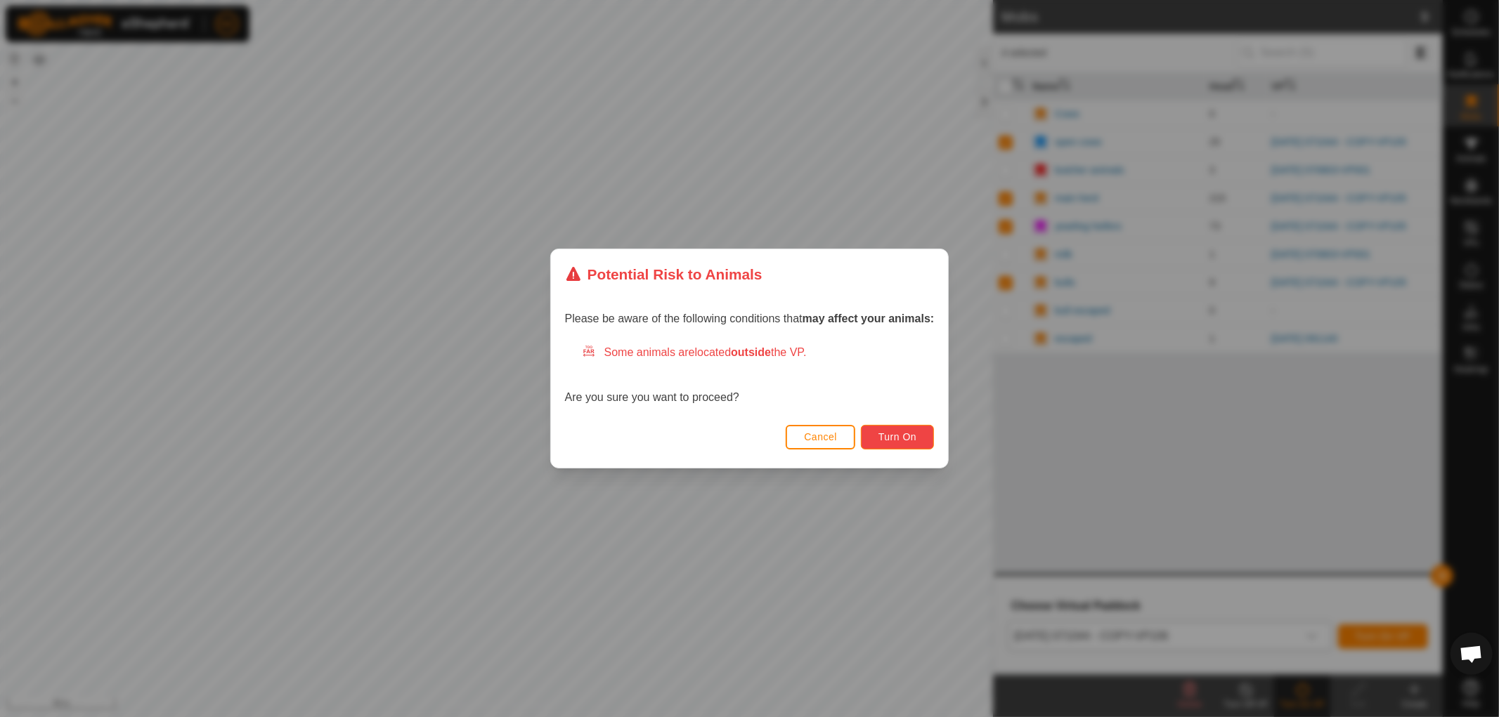
click at [916, 438] on span "Turn On" at bounding box center [897, 436] width 38 height 11
